Goal: Task Accomplishment & Management: Complete application form

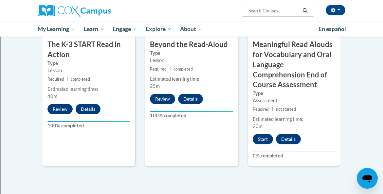
scroll to position [426, 0]
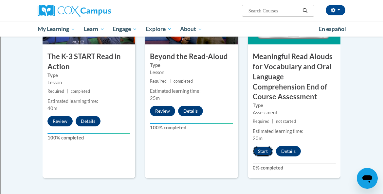
click at [263, 150] on button "Start" at bounding box center [262, 151] width 20 height 10
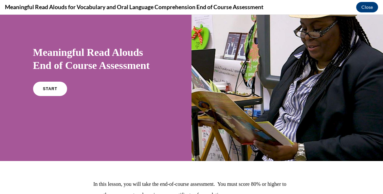
scroll to position [34, 0]
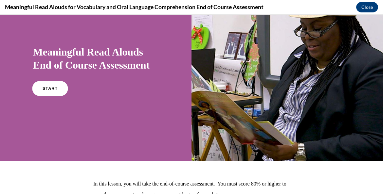
click at [59, 86] on link "START" at bounding box center [50, 88] width 36 height 15
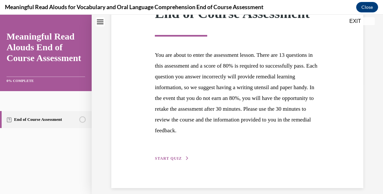
scroll to position [117, 0]
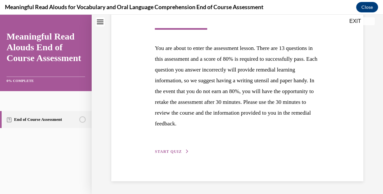
click at [175, 152] on span "START QUIZ" at bounding box center [168, 151] width 27 height 5
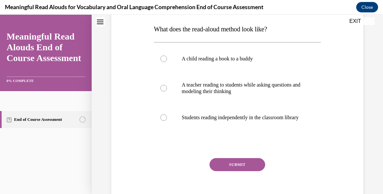
scroll to position [105, 0]
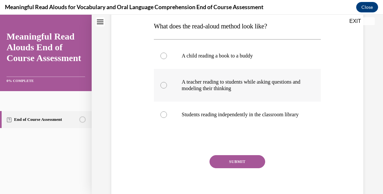
click at [161, 84] on div at bounding box center [163, 85] width 7 height 7
click at [161, 84] on input "A teacher reading to students while asking questions and modeling their thinking" at bounding box center [163, 85] width 7 height 7
radio input "true"
click at [224, 166] on button "SUBMIT" at bounding box center [237, 161] width 56 height 13
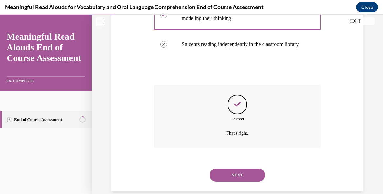
scroll to position [192, 0]
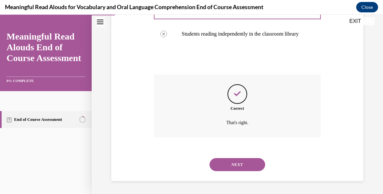
click at [224, 166] on button "NEXT" at bounding box center [237, 164] width 56 height 13
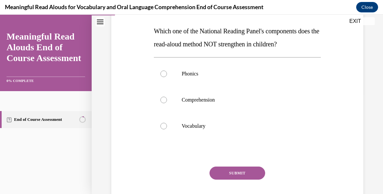
scroll to position [101, 0]
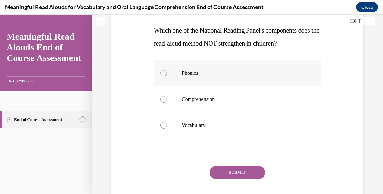
click at [165, 73] on div at bounding box center [163, 73] width 7 height 7
click at [165, 73] on input "Phonics" at bounding box center [163, 73] width 7 height 7
radio input "true"
click at [235, 176] on button "SUBMIT" at bounding box center [237, 172] width 56 height 13
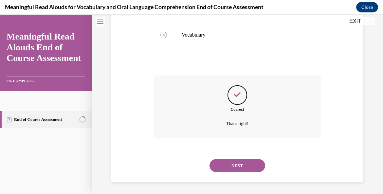
scroll to position [192, 0]
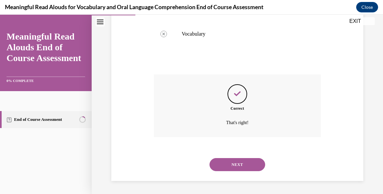
click at [235, 165] on button "NEXT" at bounding box center [237, 164] width 56 height 13
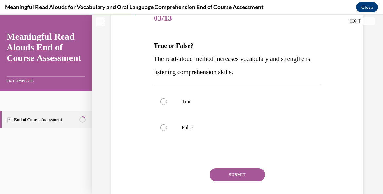
scroll to position [88, 0]
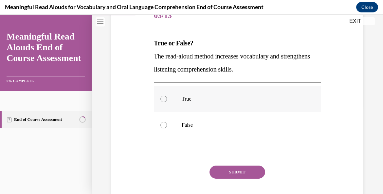
click at [163, 100] on div at bounding box center [163, 99] width 7 height 7
click at [163, 100] on input "True" at bounding box center [163, 99] width 7 height 7
radio input "true"
click at [239, 173] on button "SUBMIT" at bounding box center [237, 172] width 56 height 13
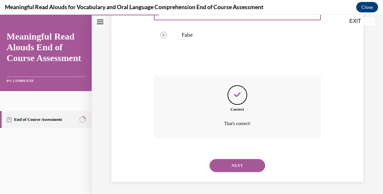
scroll to position [179, 0]
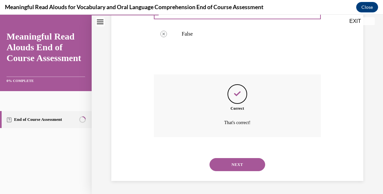
click at [235, 165] on button "NEXT" at bounding box center [237, 164] width 56 height 13
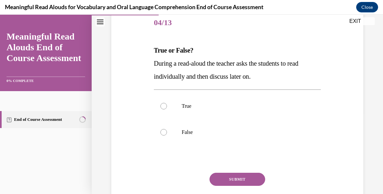
scroll to position [82, 0]
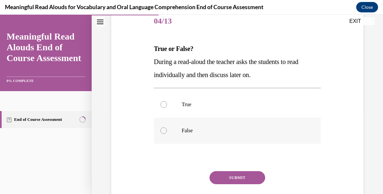
click at [163, 129] on div at bounding box center [163, 131] width 7 height 7
click at [163, 129] on input "False" at bounding box center [163, 131] width 7 height 7
radio input "true"
click at [234, 177] on button "SUBMIT" at bounding box center [237, 177] width 56 height 13
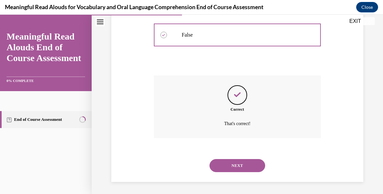
scroll to position [179, 0]
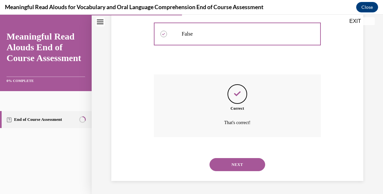
click at [233, 167] on button "NEXT" at bounding box center [237, 164] width 56 height 13
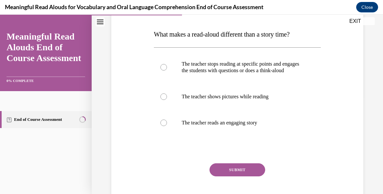
scroll to position [97, 0]
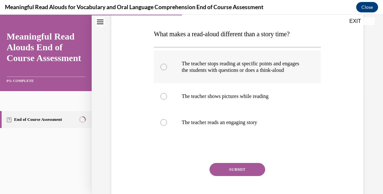
click at [164, 70] on div at bounding box center [163, 67] width 7 height 7
click at [164, 70] on input "The teacher stops reading at specific points and engages the students with ques…" at bounding box center [163, 67] width 7 height 7
radio input "true"
click at [230, 176] on button "SUBMIT" at bounding box center [237, 169] width 56 height 13
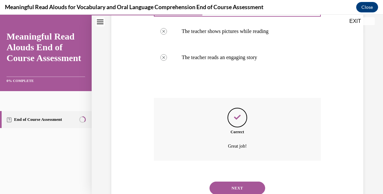
scroll to position [192, 0]
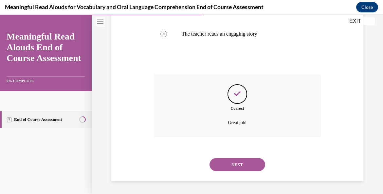
click at [231, 161] on button "NEXT" at bounding box center [237, 164] width 56 height 13
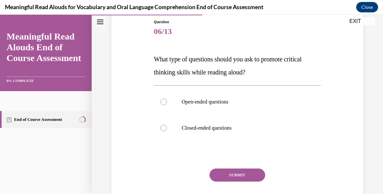
scroll to position [72, 0]
click at [167, 101] on label "Open-ended questions" at bounding box center [237, 102] width 167 height 26
click at [167, 101] on input "Open-ended questions" at bounding box center [163, 101] width 7 height 7
radio input "true"
click at [234, 179] on button "SUBMIT" at bounding box center [237, 174] width 56 height 13
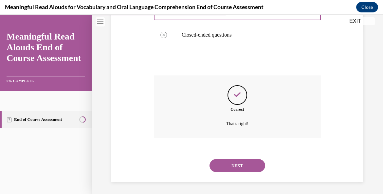
scroll to position [166, 0]
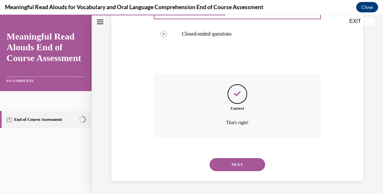
click at [231, 166] on button "NEXT" at bounding box center [237, 164] width 56 height 13
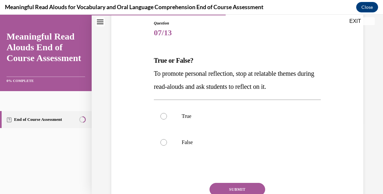
scroll to position [78, 0]
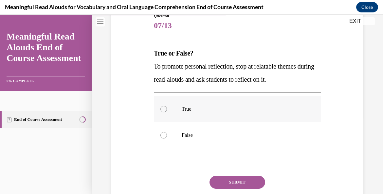
click at [165, 106] on label "True" at bounding box center [237, 109] width 167 height 26
click at [165, 106] on input "True" at bounding box center [163, 109] width 7 height 7
radio input "true"
click at [245, 179] on button "SUBMIT" at bounding box center [237, 182] width 56 height 13
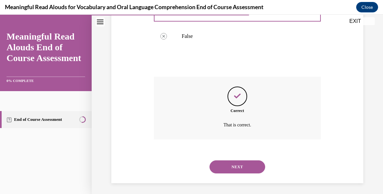
scroll to position [179, 0]
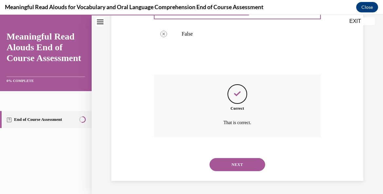
click at [236, 165] on button "NEXT" at bounding box center [237, 164] width 56 height 13
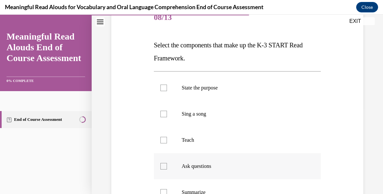
scroll to position [87, 0]
click at [165, 87] on div at bounding box center [163, 87] width 7 height 7
click at [165, 87] on input "State the purpose" at bounding box center [163, 87] width 7 height 7
checkbox input "true"
click at [166, 142] on div at bounding box center [163, 139] width 7 height 7
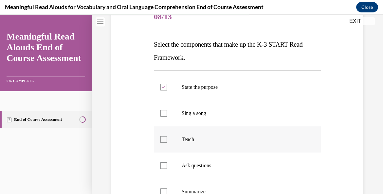
click at [166, 142] on input "Teach" at bounding box center [163, 139] width 7 height 7
checkbox input "true"
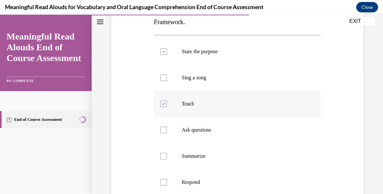
scroll to position [124, 0]
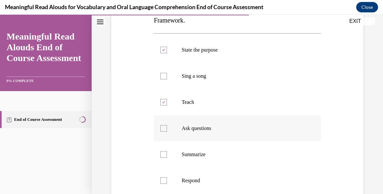
click at [163, 129] on div at bounding box center [163, 128] width 7 height 7
click at [163, 129] on input "Ask questions" at bounding box center [163, 128] width 7 height 7
checkbox input "true"
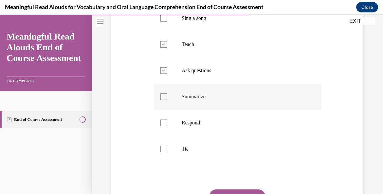
scroll to position [181, 0]
click at [163, 124] on div at bounding box center [163, 123] width 7 height 7
click at [163, 124] on input "Respond" at bounding box center [163, 123] width 7 height 7
checkbox input "true"
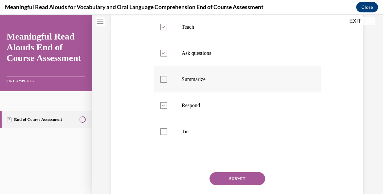
scroll to position [199, 0]
click at [230, 182] on button "SUBMIT" at bounding box center [237, 178] width 56 height 13
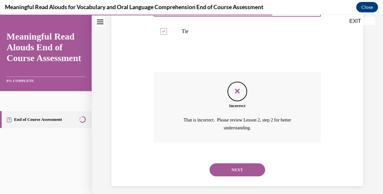
scroll to position [304, 0]
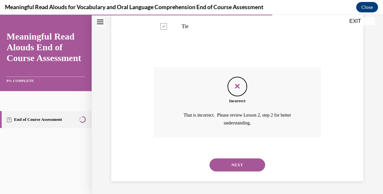
click at [230, 162] on button "NEXT" at bounding box center [237, 165] width 56 height 13
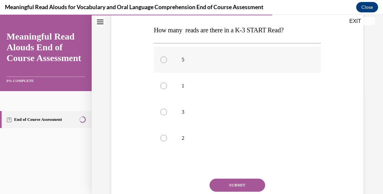
scroll to position [104, 0]
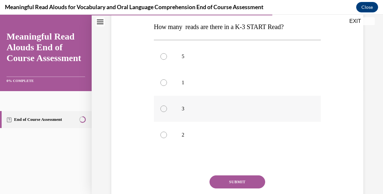
click at [162, 105] on label "3" at bounding box center [237, 109] width 167 height 26
click at [162, 106] on input "3" at bounding box center [163, 109] width 7 height 7
radio input "true"
click at [239, 179] on button "SUBMIT" at bounding box center [237, 182] width 56 height 13
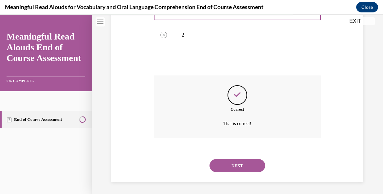
scroll to position [205, 0]
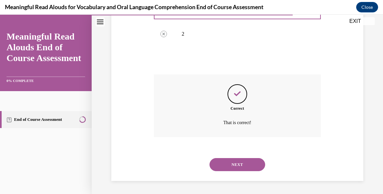
click at [235, 169] on button "NEXT" at bounding box center [237, 164] width 56 height 13
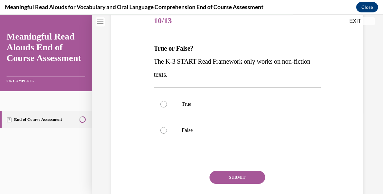
scroll to position [84, 0]
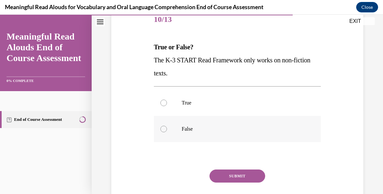
click at [163, 129] on div at bounding box center [163, 129] width 7 height 7
click at [163, 129] on input "False" at bounding box center [163, 129] width 7 height 7
radio input "true"
click at [229, 178] on button "SUBMIT" at bounding box center [237, 176] width 56 height 13
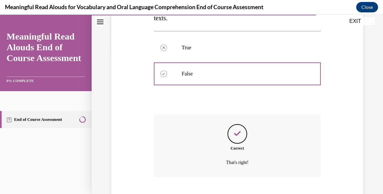
scroll to position [179, 0]
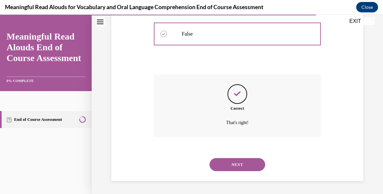
click at [228, 164] on button "NEXT" at bounding box center [237, 164] width 56 height 13
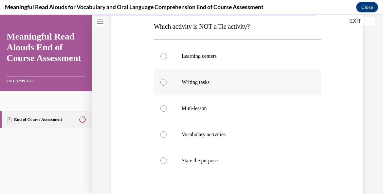
scroll to position [106, 0]
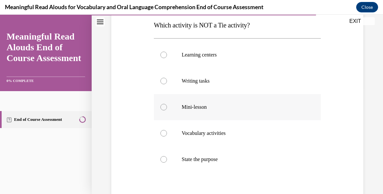
click at [164, 108] on div at bounding box center [163, 107] width 7 height 7
click at [164, 108] on input "Mini-lesson" at bounding box center [163, 107] width 7 height 7
radio input "true"
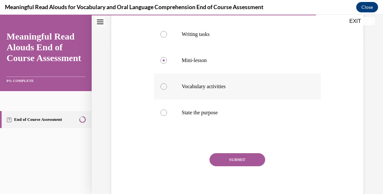
scroll to position [160, 0]
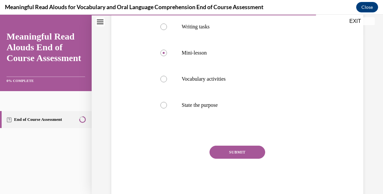
click at [228, 154] on button "SUBMIT" at bounding box center [237, 152] width 56 height 13
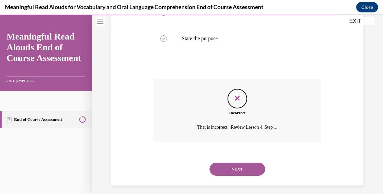
scroll to position [231, 0]
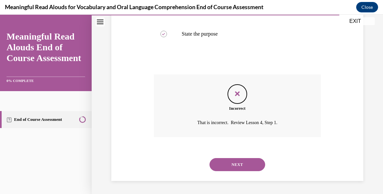
click at [227, 164] on button "NEXT" at bounding box center [237, 164] width 56 height 13
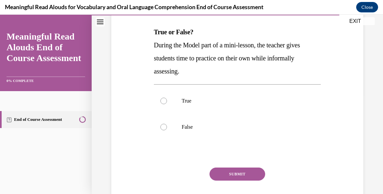
scroll to position [99, 0]
click at [164, 126] on div at bounding box center [163, 127] width 7 height 7
click at [164, 126] on input "False" at bounding box center [163, 127] width 7 height 7
radio input "true"
click at [234, 172] on button "SUBMIT" at bounding box center [237, 173] width 56 height 13
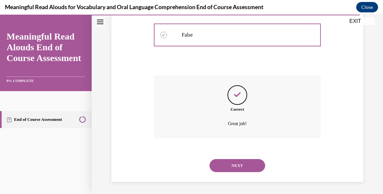
scroll to position [192, 0]
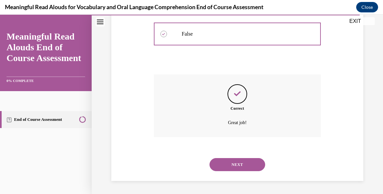
click at [235, 161] on button "NEXT" at bounding box center [237, 164] width 56 height 13
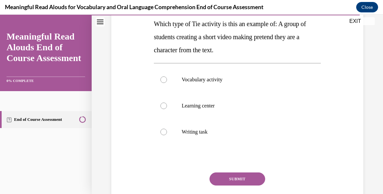
scroll to position [108, 0]
click at [165, 106] on div at bounding box center [163, 105] width 7 height 7
click at [165, 106] on input "Learning center" at bounding box center [163, 105] width 7 height 7
radio input "true"
click at [228, 182] on button "SUBMIT" at bounding box center [237, 178] width 56 height 13
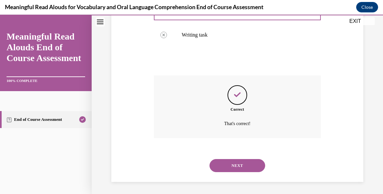
scroll to position [205, 0]
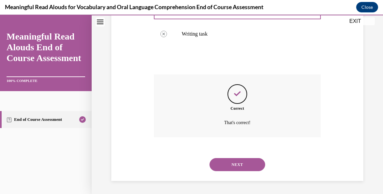
click at [234, 164] on button "NEXT" at bounding box center [237, 164] width 56 height 13
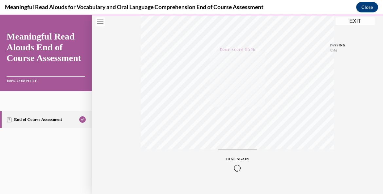
scroll to position [156, 0]
click at [349, 20] on button "EXIT" at bounding box center [354, 21] width 39 height 8
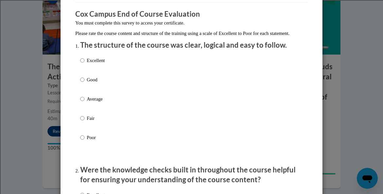
scroll to position [59, 0]
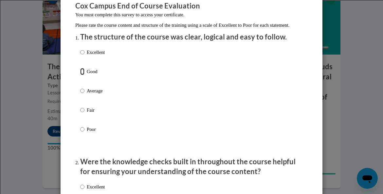
click at [82, 75] on input "Good" at bounding box center [82, 71] width 4 height 7
radio input "true"
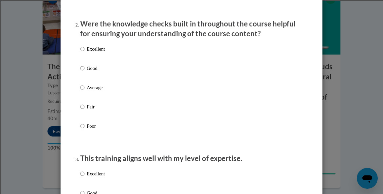
scroll to position [205, 0]
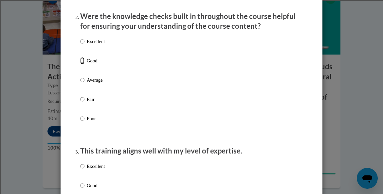
click at [82, 64] on input "Good" at bounding box center [82, 60] width 4 height 7
radio input "true"
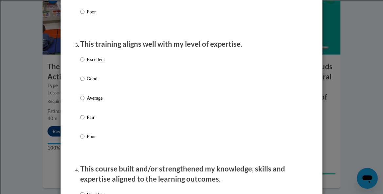
scroll to position [316, 0]
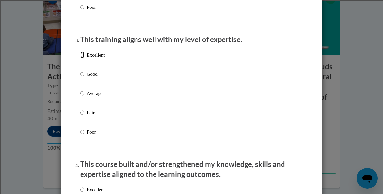
click at [81, 59] on input "Excellent" at bounding box center [82, 54] width 4 height 7
radio input "true"
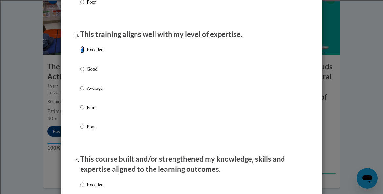
scroll to position [323, 0]
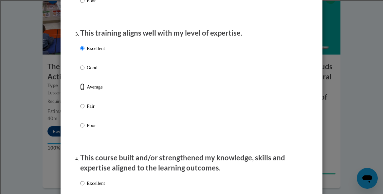
click at [82, 91] on input "Average" at bounding box center [82, 86] width 4 height 7
radio input "true"
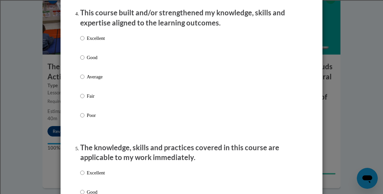
scroll to position [476, 0]
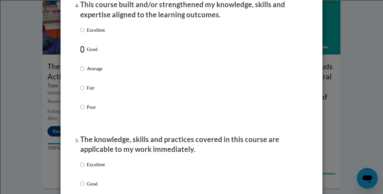
click at [80, 53] on input "Good" at bounding box center [82, 49] width 4 height 7
radio input "true"
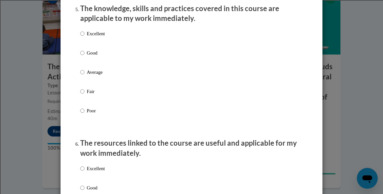
scroll to position [612, 0]
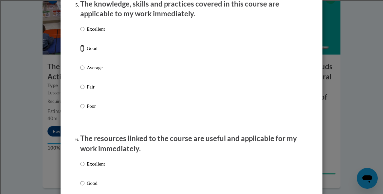
click at [81, 52] on input "Good" at bounding box center [82, 48] width 4 height 7
radio input "true"
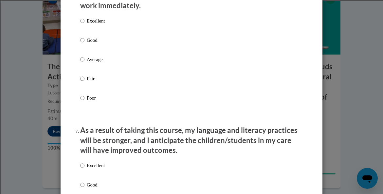
scroll to position [755, 0]
click at [82, 63] on input "Average" at bounding box center [82, 59] width 4 height 7
radio input "true"
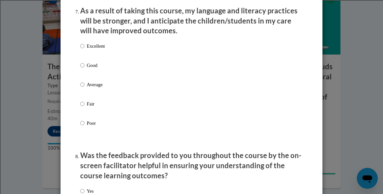
scroll to position [876, 0]
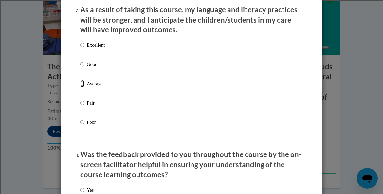
click at [83, 87] on input "Average" at bounding box center [82, 83] width 4 height 7
radio input "true"
click at [84, 70] on label "Good" at bounding box center [92, 70] width 25 height 18
click at [84, 68] on input "Good" at bounding box center [82, 64] width 4 height 7
radio input "true"
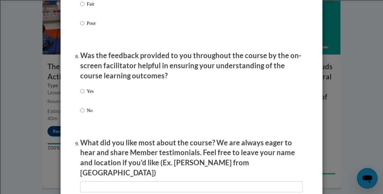
scroll to position [989, 0]
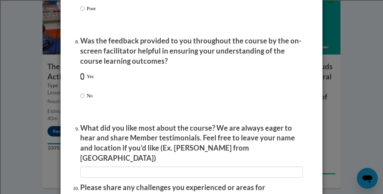
click at [83, 80] on input "Yes" at bounding box center [82, 76] width 4 height 7
radio input "true"
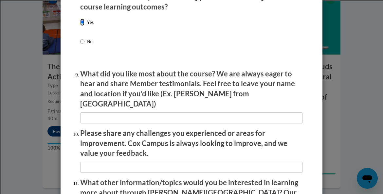
scroll to position [1044, 0]
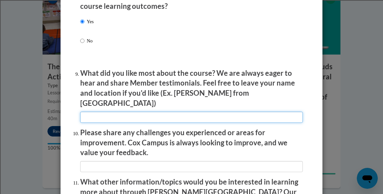
click at [105, 112] on input "textbox" at bounding box center [191, 117] width 222 height 11
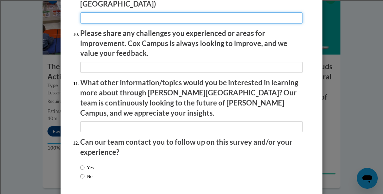
scroll to position [1166, 0]
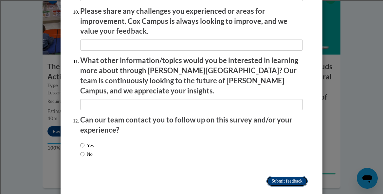
click at [276, 176] on input "Submit feedback" at bounding box center [286, 181] width 41 height 10
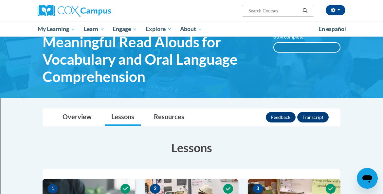
scroll to position [31, 0]
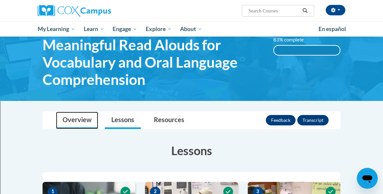
click at [77, 122] on link "Overview" at bounding box center [77, 120] width 42 height 17
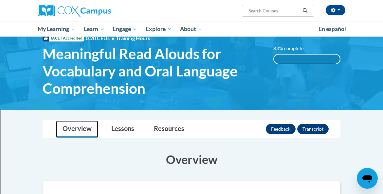
scroll to position [0, 0]
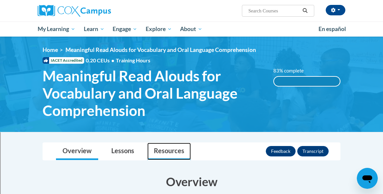
click at [163, 150] on link "Resources" at bounding box center [168, 151] width 43 height 17
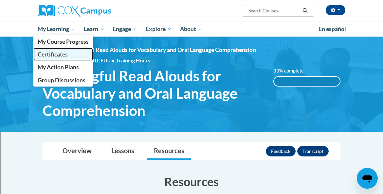
click at [47, 56] on span "Certificates" at bounding box center [53, 54] width 30 height 7
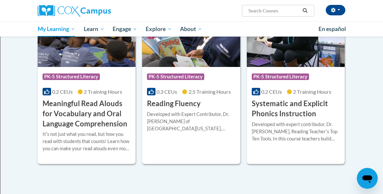
scroll to position [164, 0]
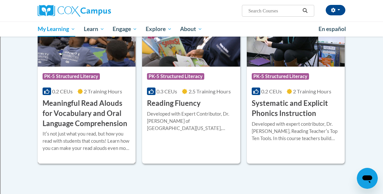
click at [70, 88] on div "0.2 CEUs 2 Training Hours" at bounding box center [87, 91] width 88 height 7
